Goal: Task Accomplishment & Management: Use online tool/utility

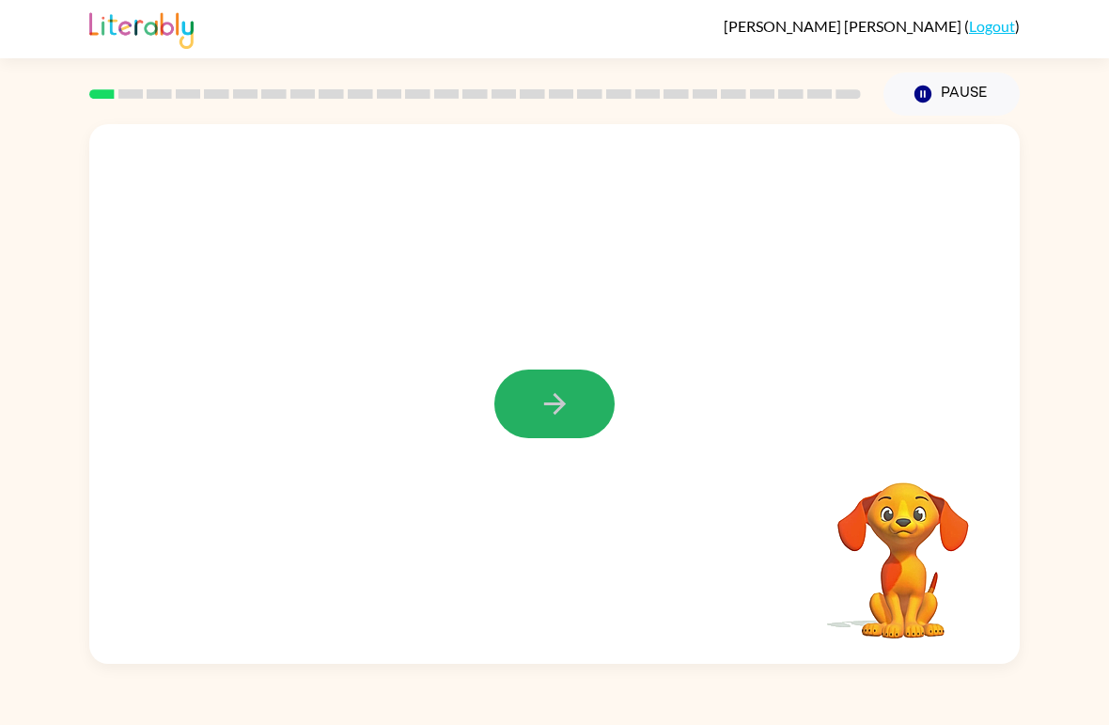
click at [553, 405] on icon "button" at bounding box center [554, 404] width 22 height 22
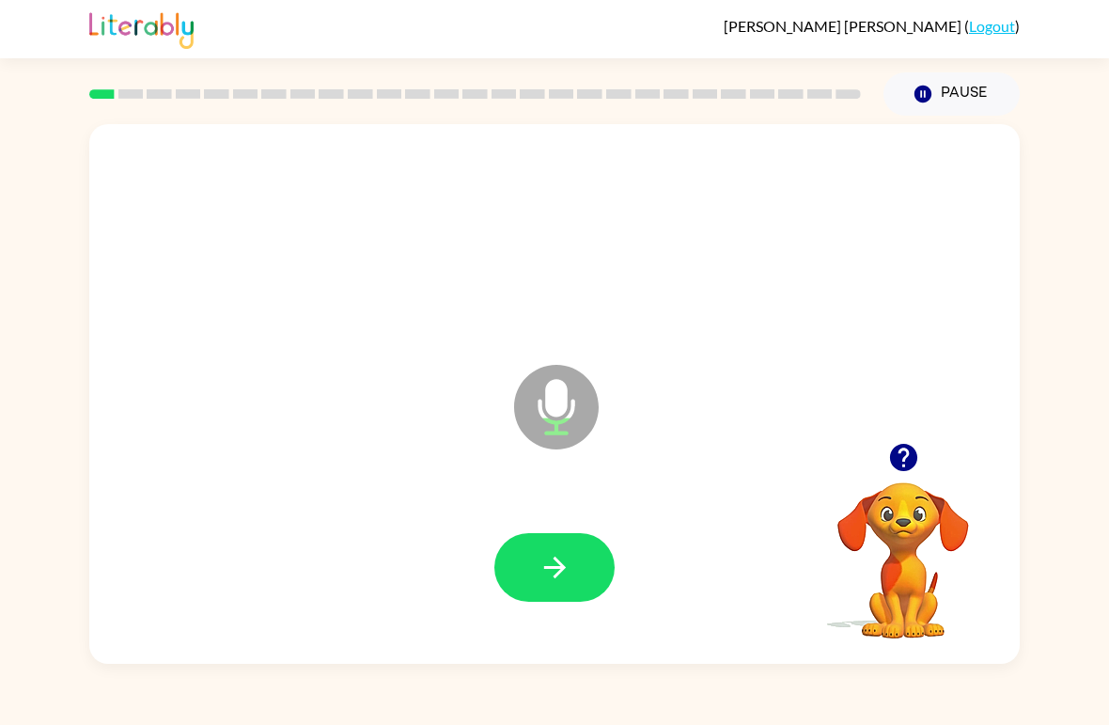
click at [543, 574] on icon "button" at bounding box center [555, 567] width 33 height 33
click at [559, 559] on icon "button" at bounding box center [555, 567] width 33 height 33
click at [561, 578] on icon "button" at bounding box center [555, 567] width 33 height 33
click at [550, 561] on icon "button" at bounding box center [555, 567] width 33 height 33
click at [554, 577] on icon "button" at bounding box center [554, 568] width 22 height 22
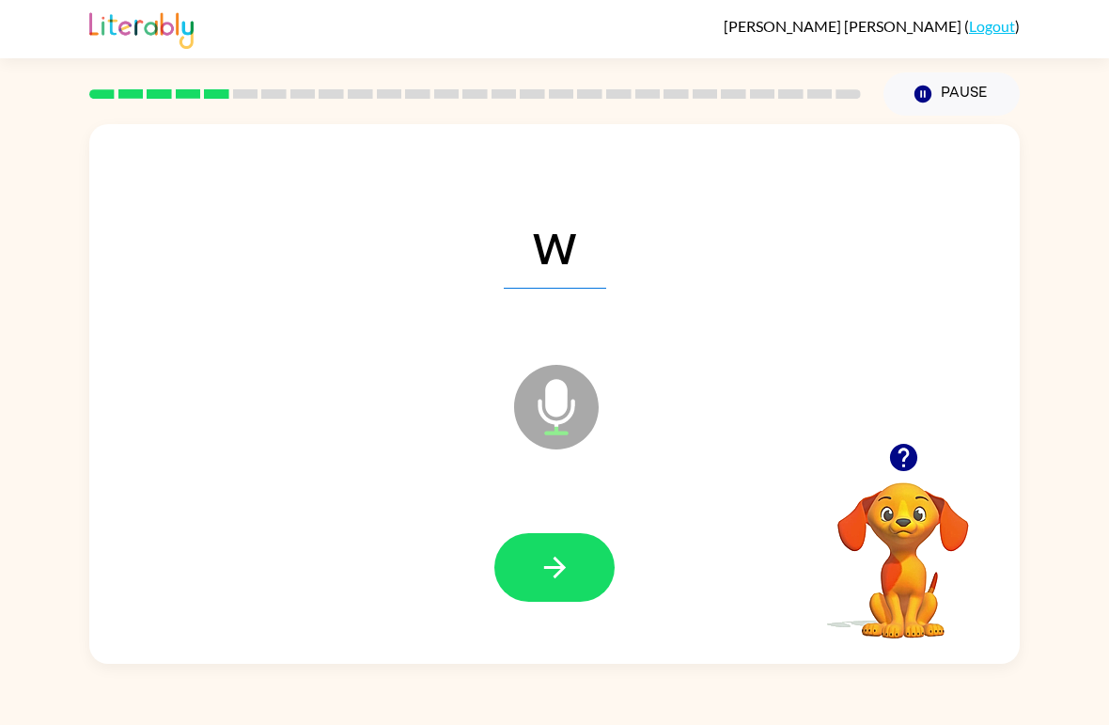
click at [534, 557] on button "button" at bounding box center [555, 567] width 120 height 69
click at [551, 573] on icon "button" at bounding box center [555, 567] width 33 height 33
click at [562, 565] on icon "button" at bounding box center [554, 568] width 22 height 22
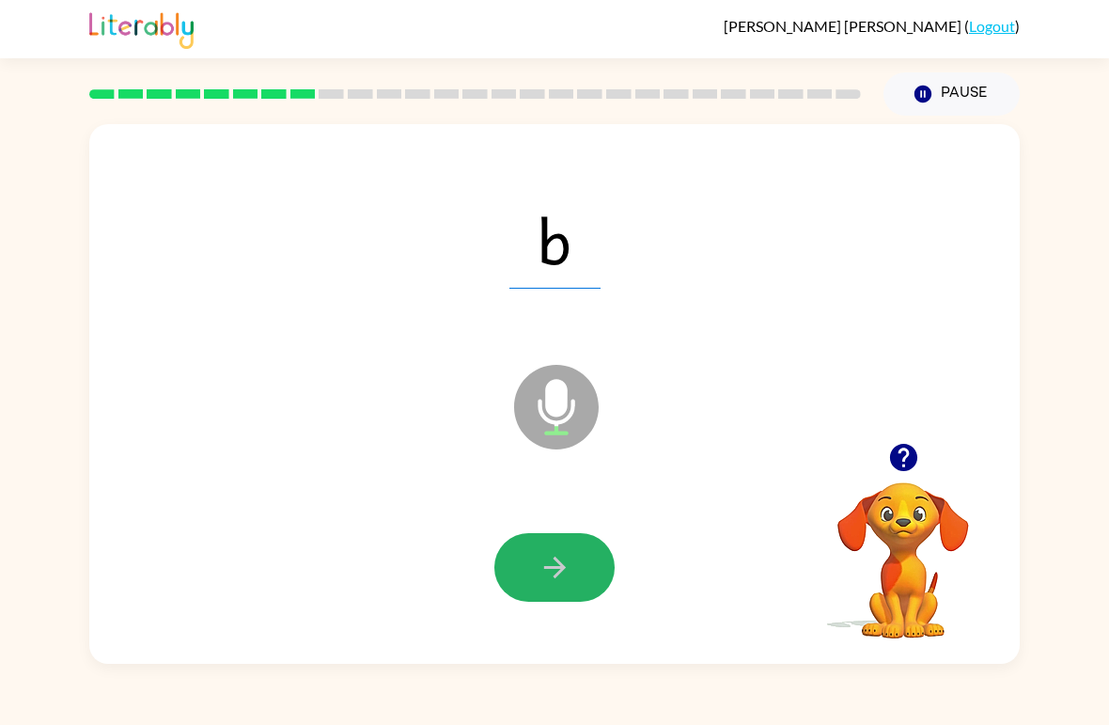
click at [555, 600] on button "button" at bounding box center [555, 567] width 120 height 69
click at [556, 577] on icon "button" at bounding box center [554, 568] width 22 height 22
click at [579, 559] on button "button" at bounding box center [555, 567] width 120 height 69
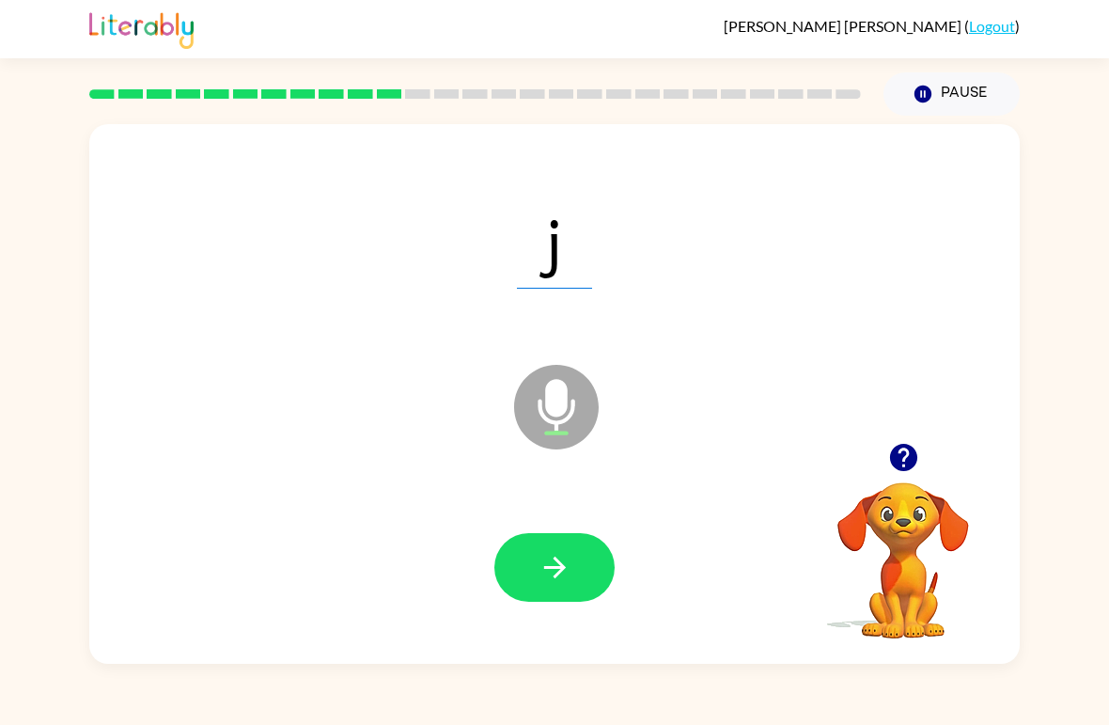
click at [537, 573] on button "button" at bounding box center [555, 567] width 120 height 69
click at [526, 542] on button "button" at bounding box center [555, 567] width 120 height 69
click at [495, 538] on div at bounding box center [555, 567] width 120 height 69
click at [562, 571] on icon "button" at bounding box center [554, 568] width 22 height 22
click at [544, 573] on icon "button" at bounding box center [555, 567] width 33 height 33
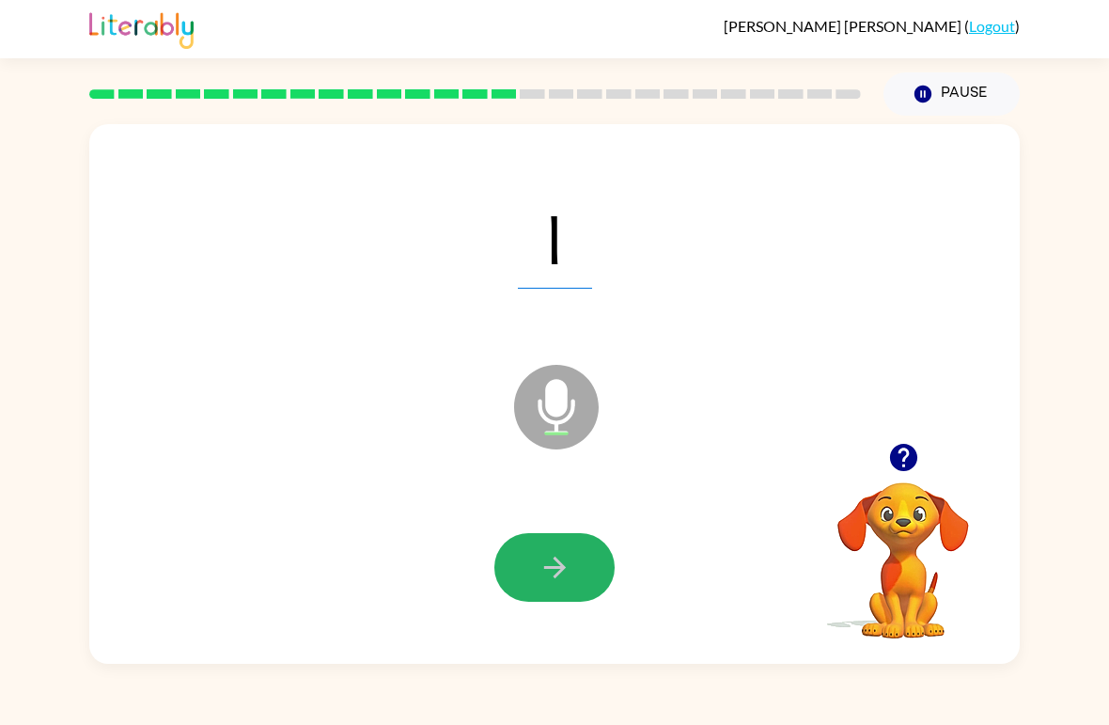
click at [545, 548] on button "button" at bounding box center [555, 567] width 120 height 69
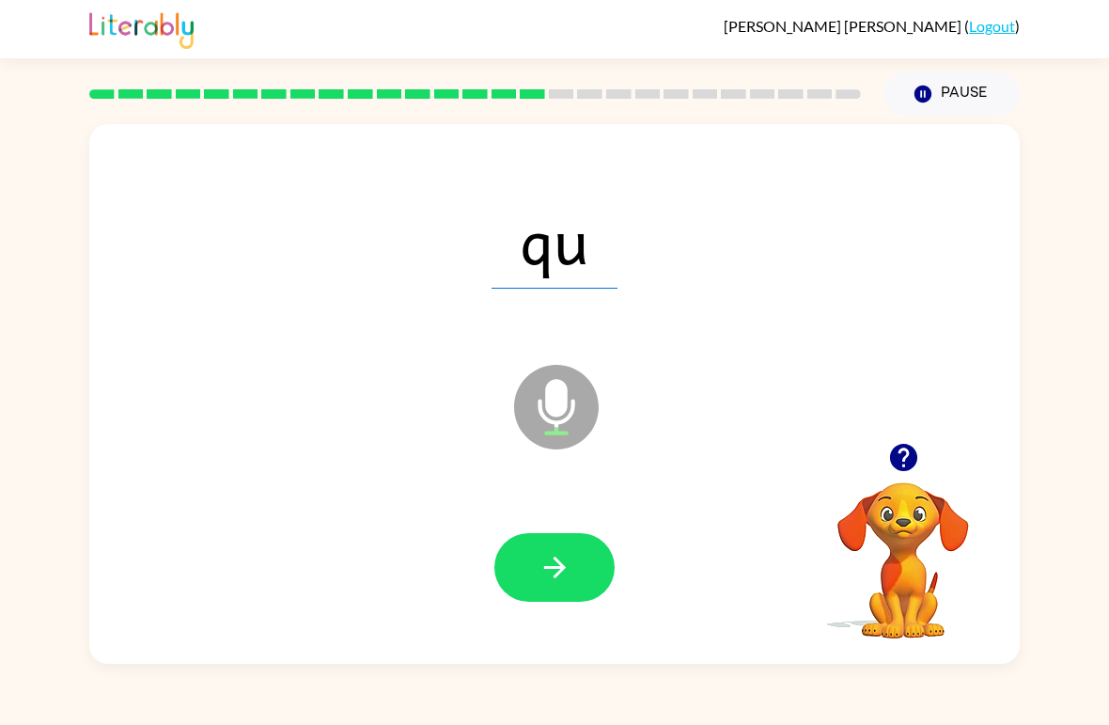
click at [555, 582] on icon "button" at bounding box center [555, 567] width 33 height 33
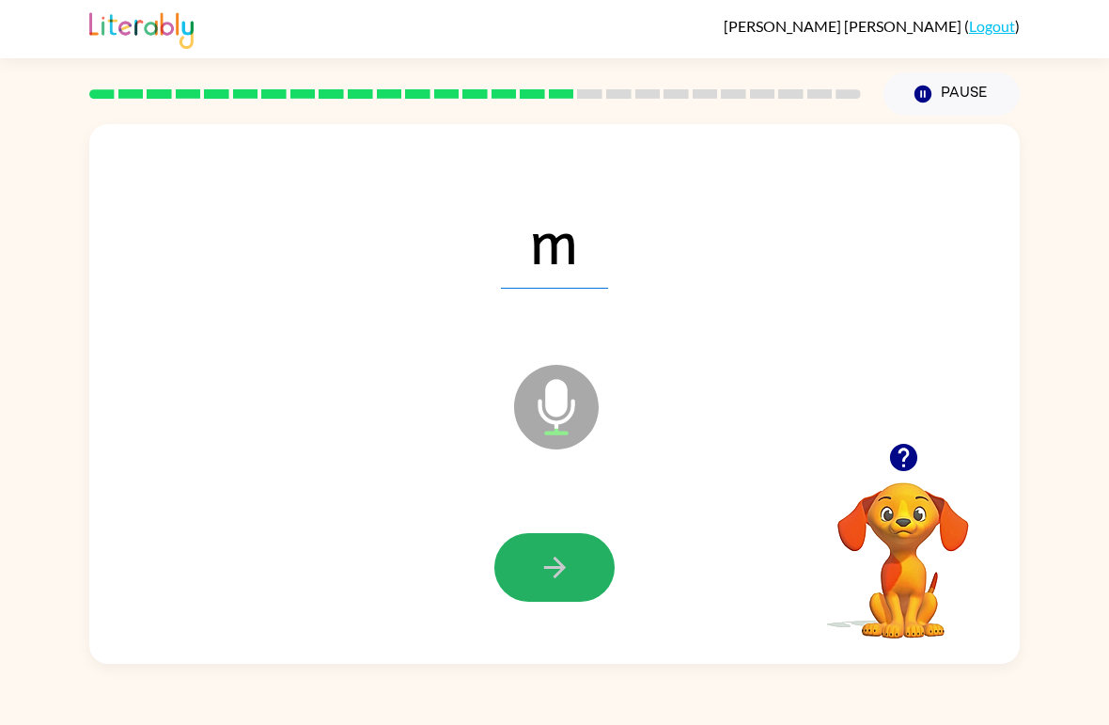
click at [530, 563] on button "button" at bounding box center [555, 567] width 120 height 69
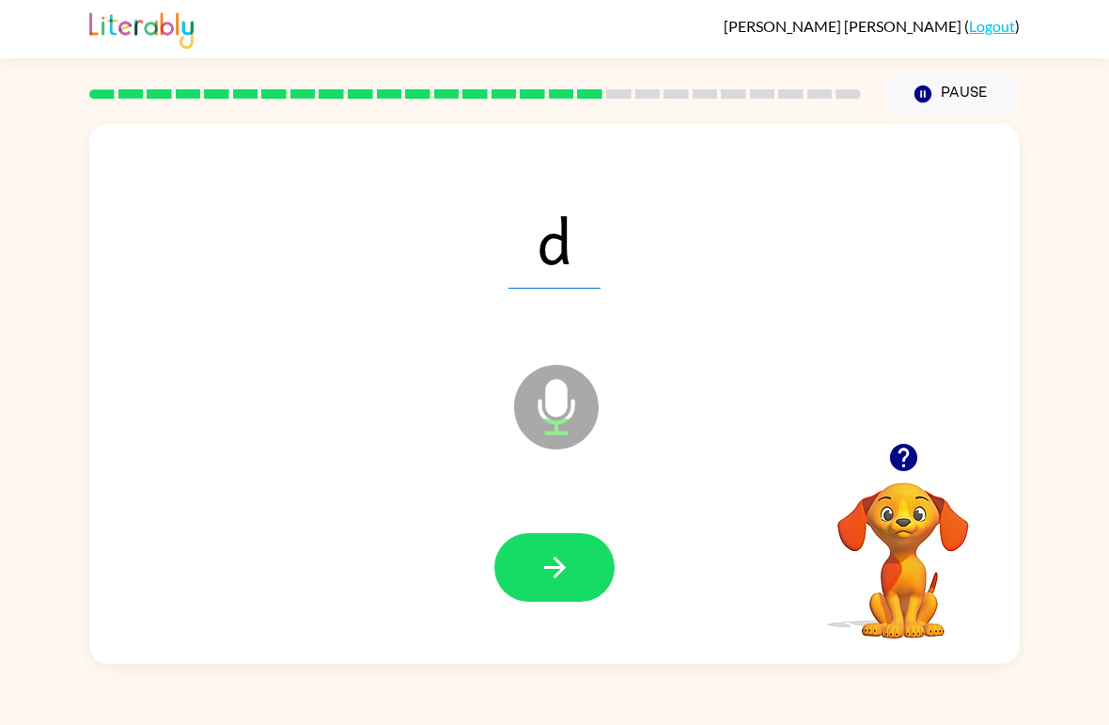
click at [562, 550] on button "button" at bounding box center [555, 567] width 120 height 69
click at [515, 240] on span "n" at bounding box center [555, 240] width 92 height 98
click at [550, 580] on icon "button" at bounding box center [555, 567] width 33 height 33
click at [541, 562] on icon "button" at bounding box center [555, 567] width 33 height 33
click at [563, 587] on button "button" at bounding box center [555, 567] width 120 height 69
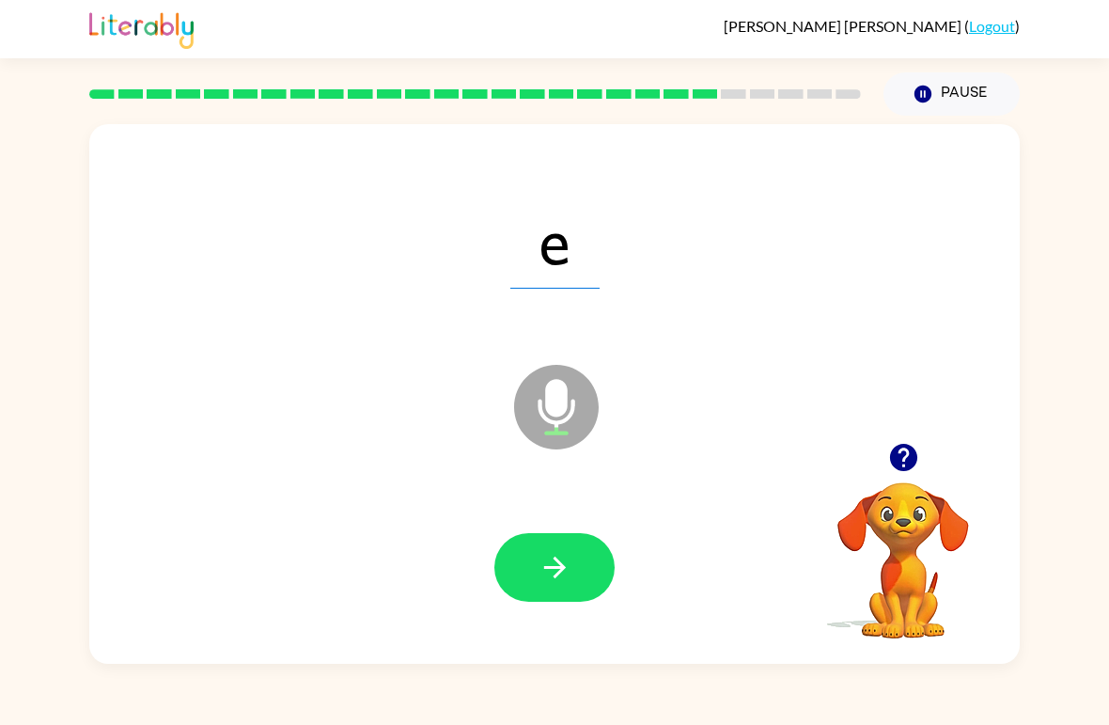
click at [566, 576] on icon "button" at bounding box center [555, 567] width 33 height 33
click at [539, 560] on icon "button" at bounding box center [555, 567] width 33 height 33
click at [576, 576] on button "button" at bounding box center [555, 567] width 120 height 69
click at [545, 572] on icon "button" at bounding box center [555, 567] width 33 height 33
click at [543, 544] on button "button" at bounding box center [555, 567] width 120 height 69
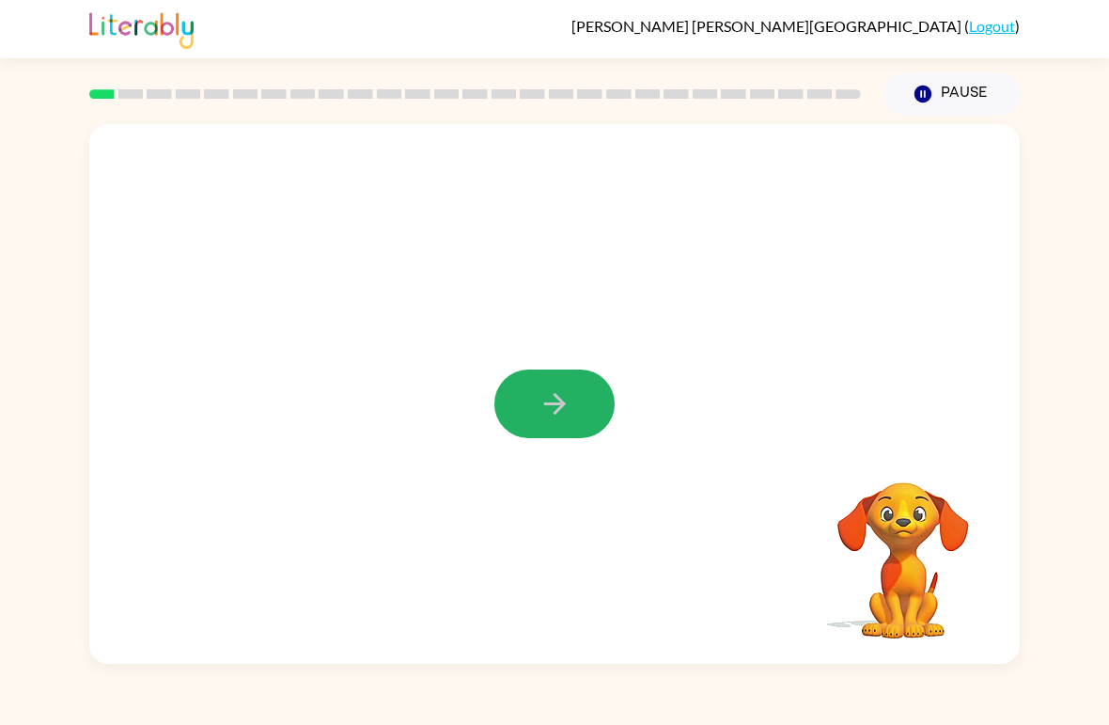
click at [553, 396] on icon "button" at bounding box center [555, 403] width 33 height 33
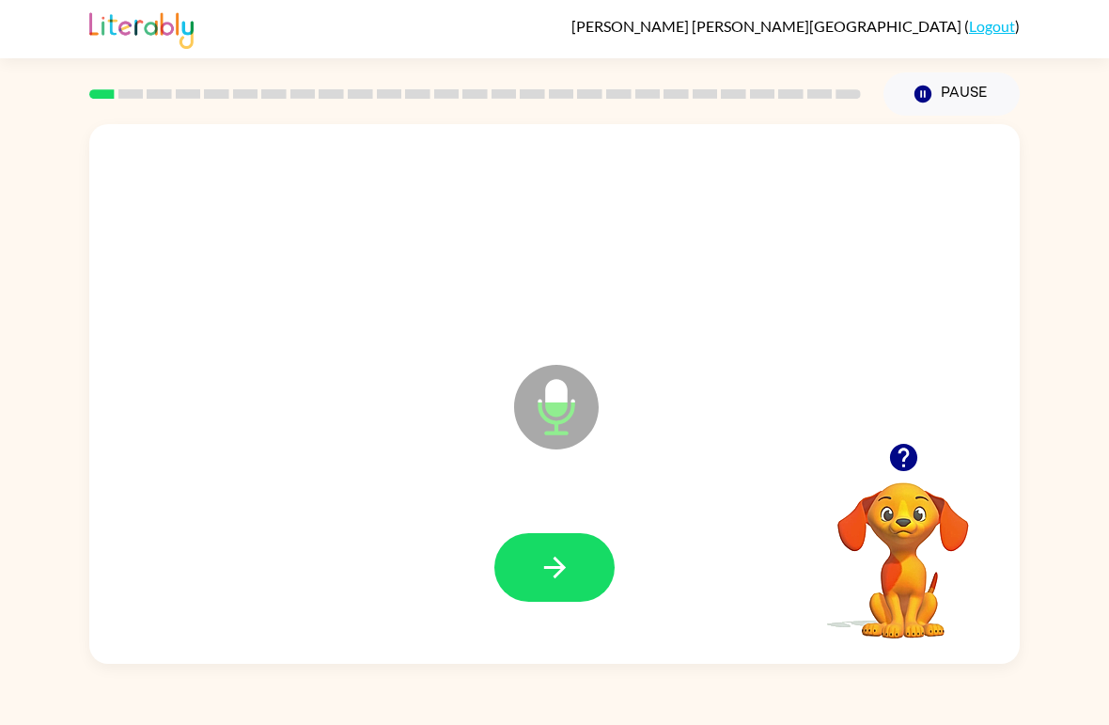
click at [550, 565] on icon "button" at bounding box center [555, 567] width 33 height 33
click at [537, 566] on button "button" at bounding box center [555, 567] width 120 height 69
click at [545, 589] on button "button" at bounding box center [555, 567] width 120 height 69
click at [552, 581] on icon "button" at bounding box center [555, 567] width 33 height 33
click at [537, 545] on button "button" at bounding box center [555, 567] width 120 height 69
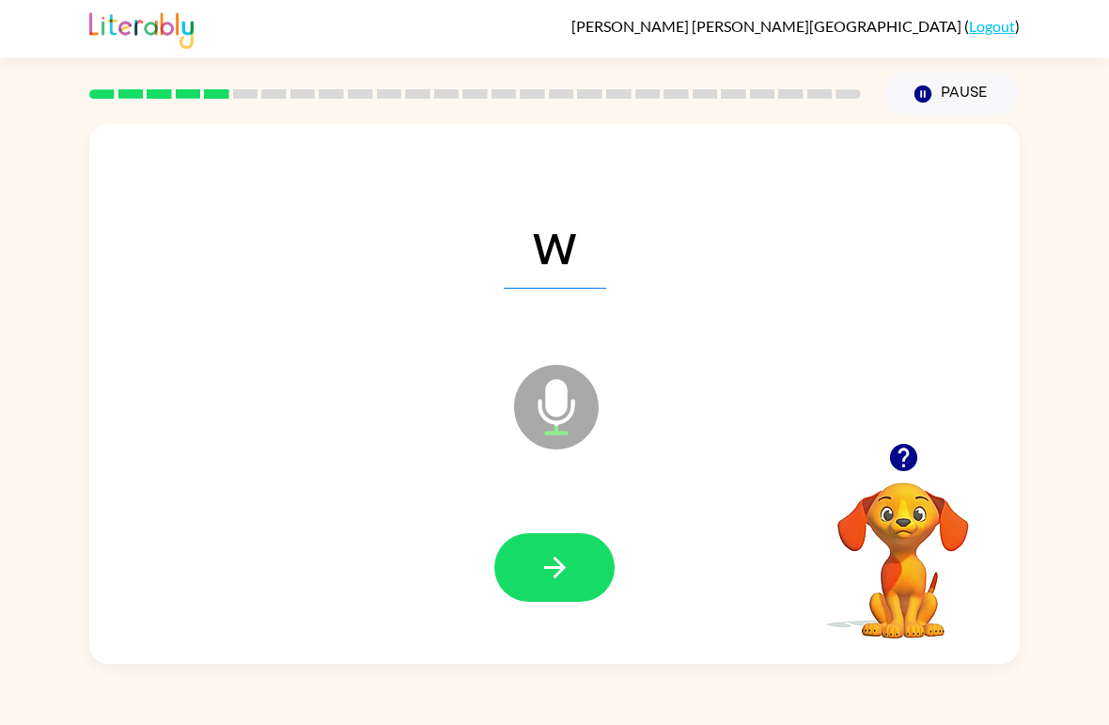
click at [545, 553] on icon "button" at bounding box center [555, 567] width 33 height 33
click at [555, 555] on icon "button" at bounding box center [555, 567] width 33 height 33
click at [560, 563] on icon "button" at bounding box center [554, 568] width 22 height 22
click at [568, 590] on button "button" at bounding box center [555, 567] width 120 height 69
click at [548, 579] on icon "button" at bounding box center [555, 567] width 33 height 33
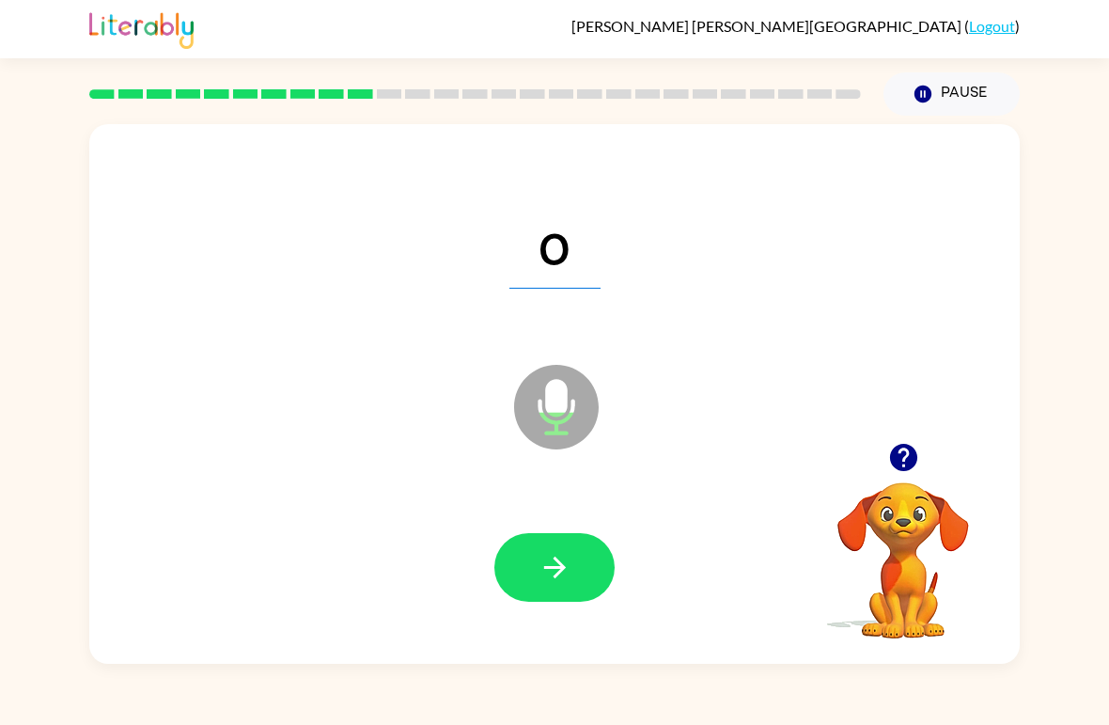
click at [569, 591] on button "button" at bounding box center [555, 567] width 120 height 69
click at [552, 566] on icon "button" at bounding box center [555, 567] width 33 height 33
click at [546, 557] on icon "button" at bounding box center [555, 567] width 33 height 33
click at [554, 571] on icon "button" at bounding box center [555, 567] width 33 height 33
click at [540, 577] on icon "button" at bounding box center [555, 567] width 33 height 33
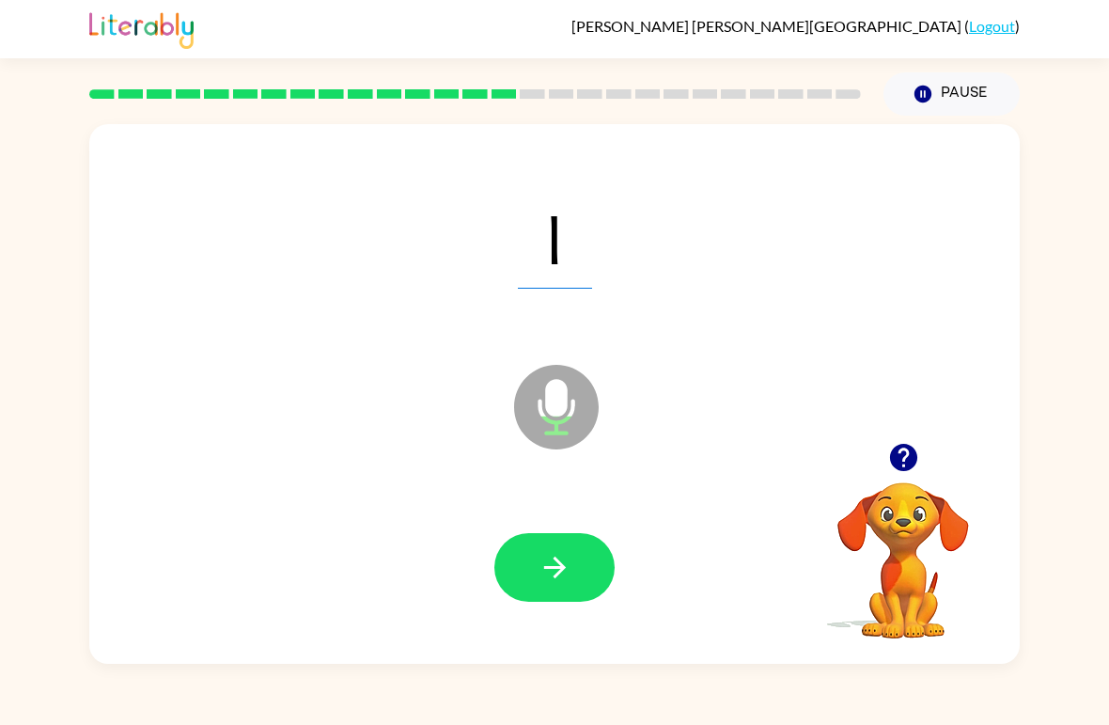
click at [528, 568] on button "button" at bounding box center [555, 567] width 120 height 69
click at [532, 568] on button "button" at bounding box center [555, 567] width 120 height 69
click at [513, 560] on button "button" at bounding box center [555, 567] width 120 height 69
click at [534, 558] on button "button" at bounding box center [555, 567] width 120 height 69
click at [534, 576] on button "button" at bounding box center [555, 567] width 120 height 69
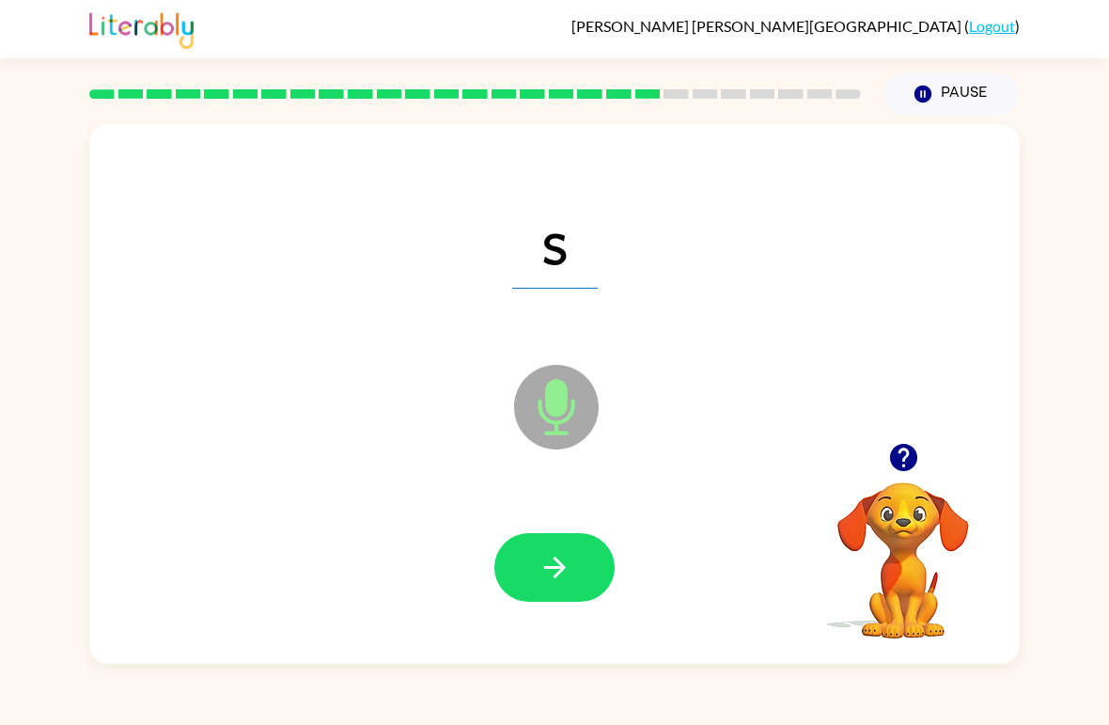
click at [525, 573] on button "button" at bounding box center [555, 567] width 120 height 69
click at [526, 577] on button "button" at bounding box center [555, 567] width 120 height 69
click at [529, 578] on button "button" at bounding box center [555, 567] width 120 height 69
click at [530, 587] on button "button" at bounding box center [555, 567] width 120 height 69
click at [522, 551] on button "button" at bounding box center [555, 567] width 120 height 69
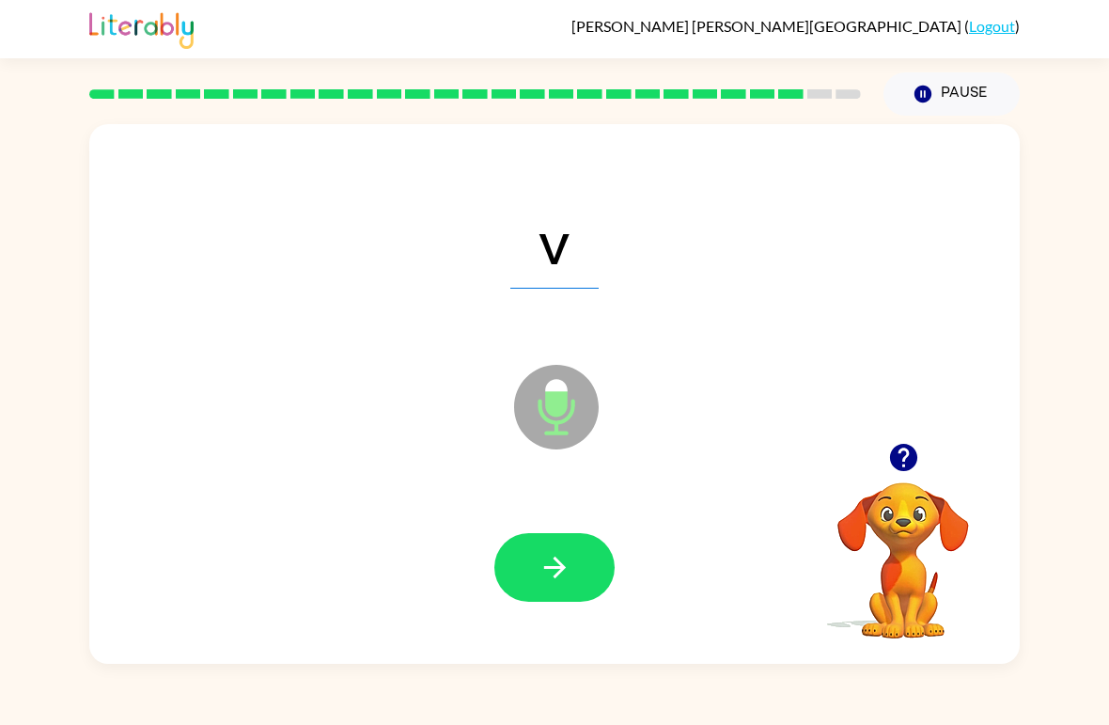
click at [554, 578] on icon "button" at bounding box center [555, 567] width 33 height 33
